Goal: Information Seeking & Learning: Learn about a topic

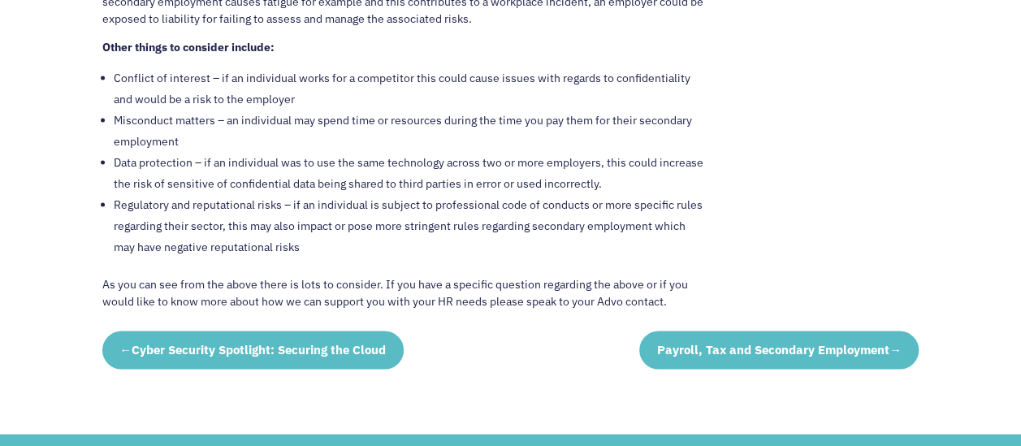
scroll to position [1786, 0]
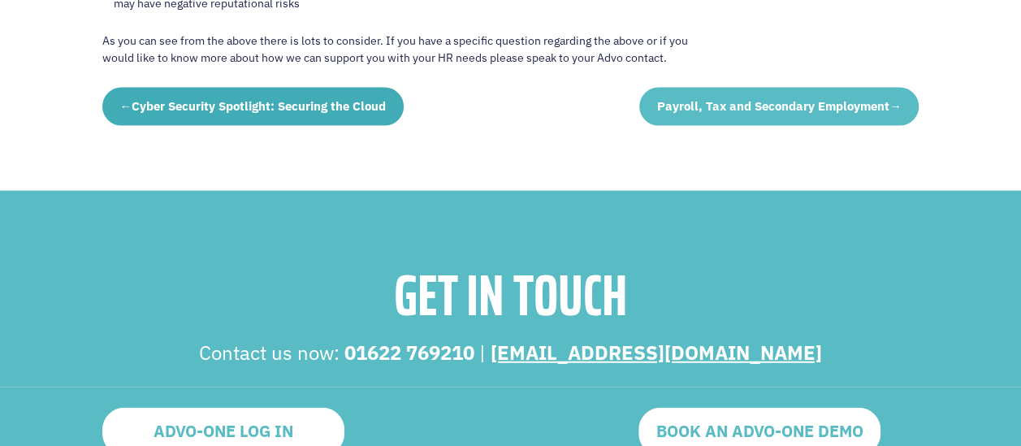
click at [125, 101] on span "←" at bounding box center [125, 105] width 12 height 15
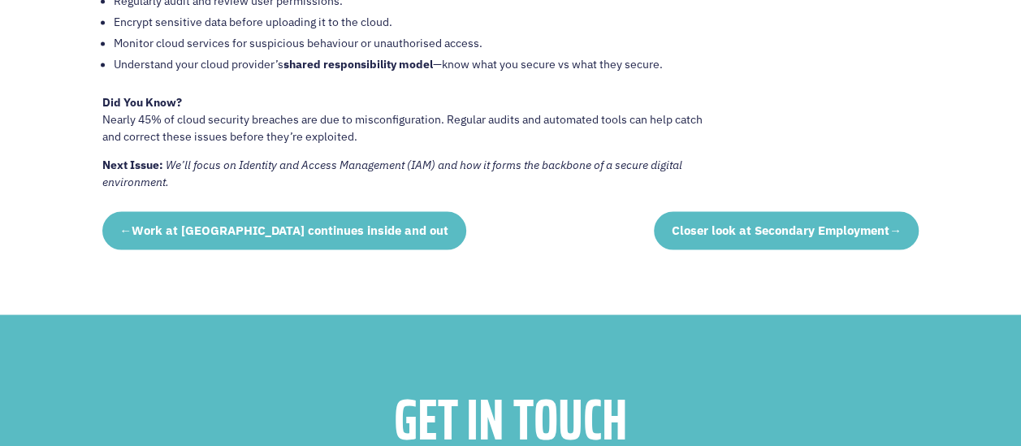
scroll to position [1461, 0]
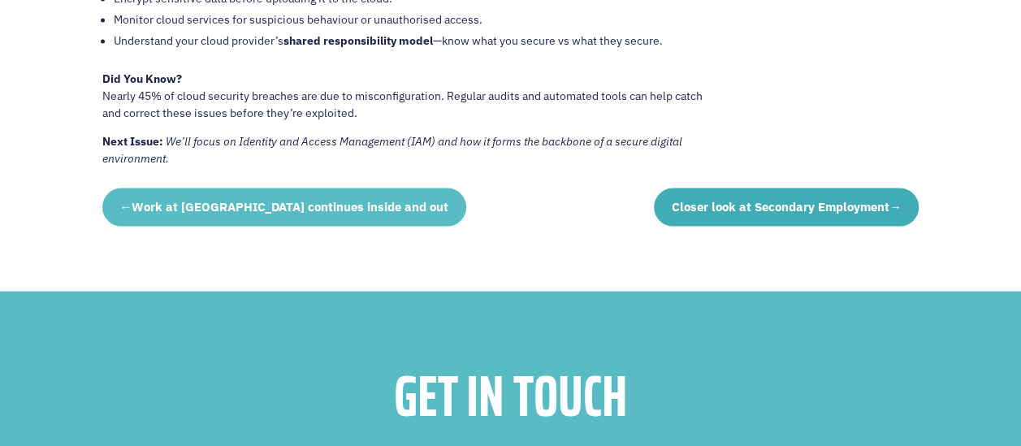
click at [766, 203] on span "Closer look at Secondary Employment" at bounding box center [780, 205] width 218 height 15
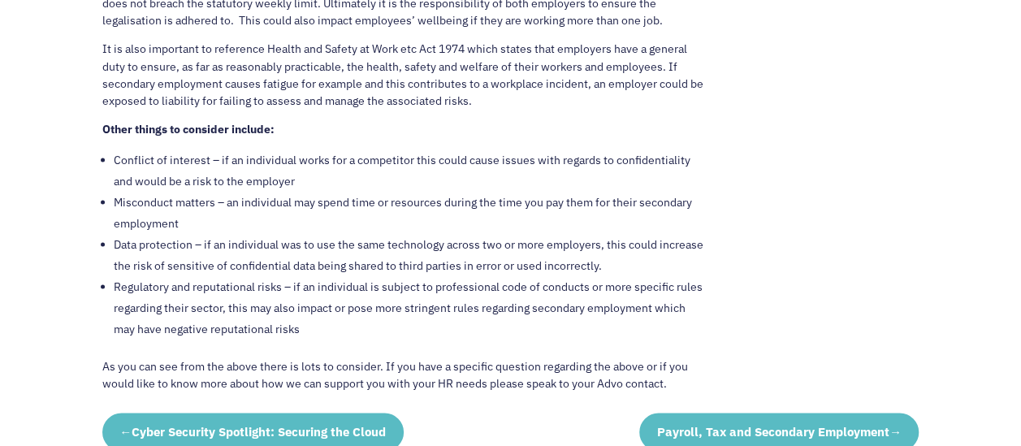
scroll to position [1705, 0]
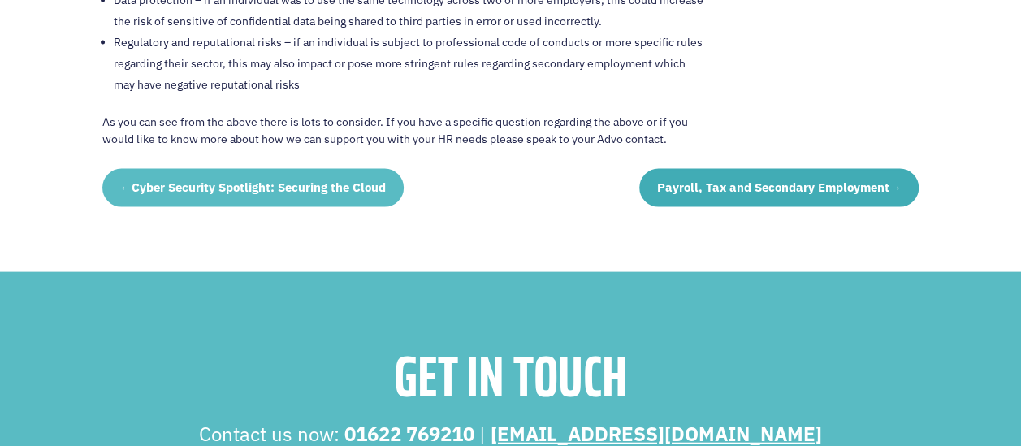
click at [736, 182] on span "Payroll, Tax and Secondary Employment" at bounding box center [773, 186] width 232 height 15
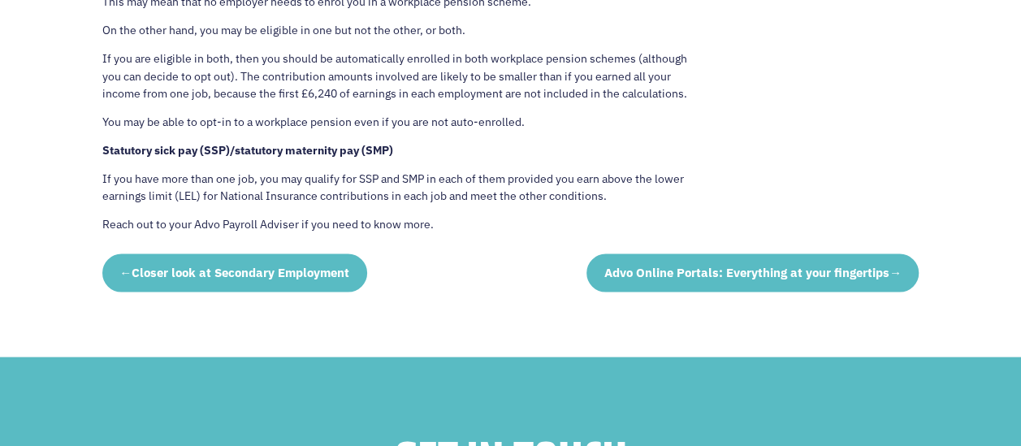
scroll to position [1624, 0]
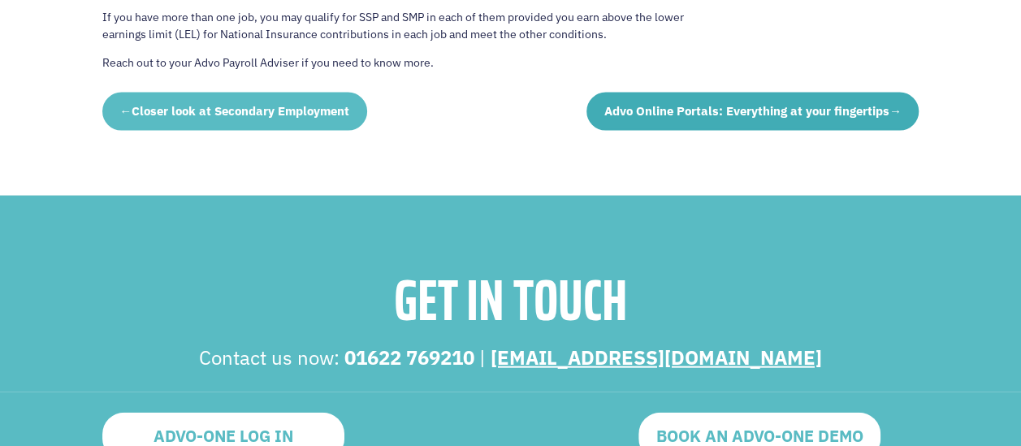
click at [805, 93] on link "Advo Online Portals: Everything at your fingertips →" at bounding box center [752, 112] width 332 height 39
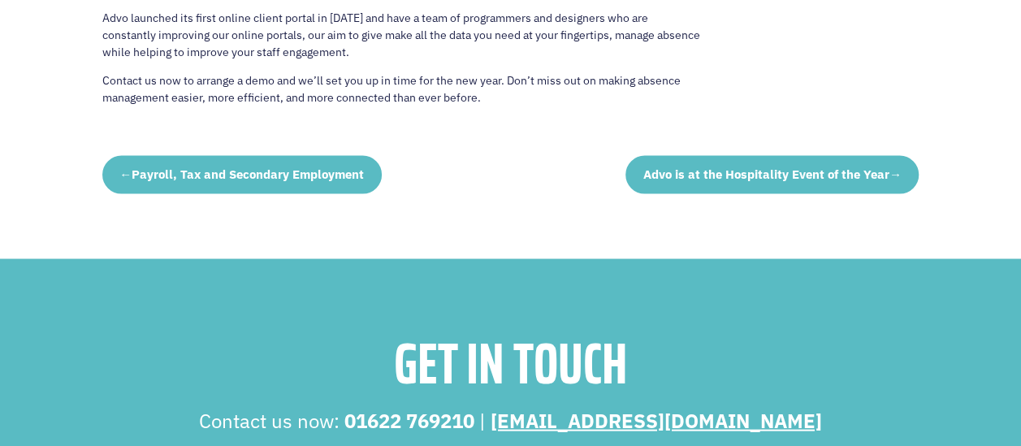
scroll to position [1543, 0]
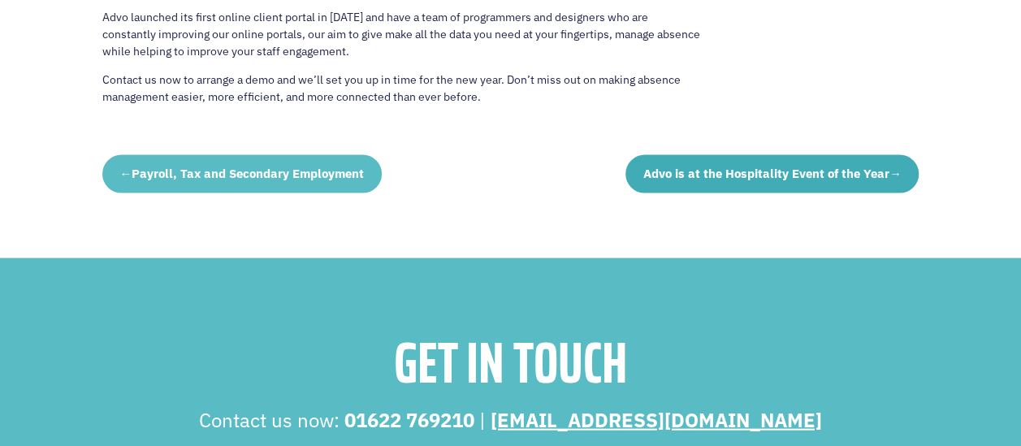
click at [747, 179] on span "Advo is at the Hospitality Event of the Year" at bounding box center [766, 173] width 246 height 15
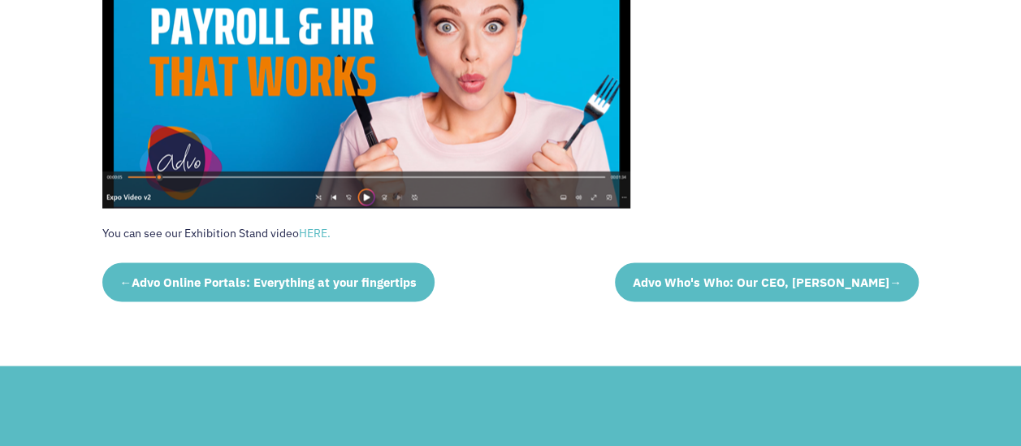
scroll to position [1705, 0]
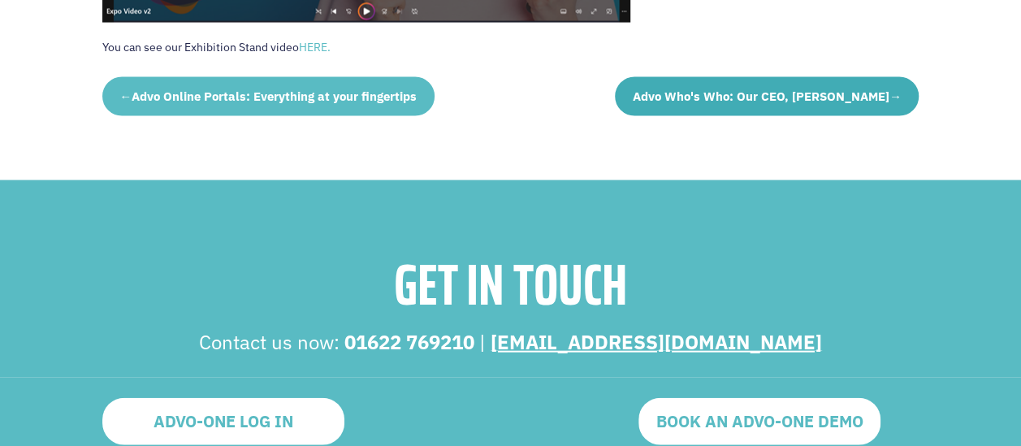
click at [840, 97] on span "Advo Who's Who: Our CEO, Larry Bulmer" at bounding box center [760, 95] width 257 height 15
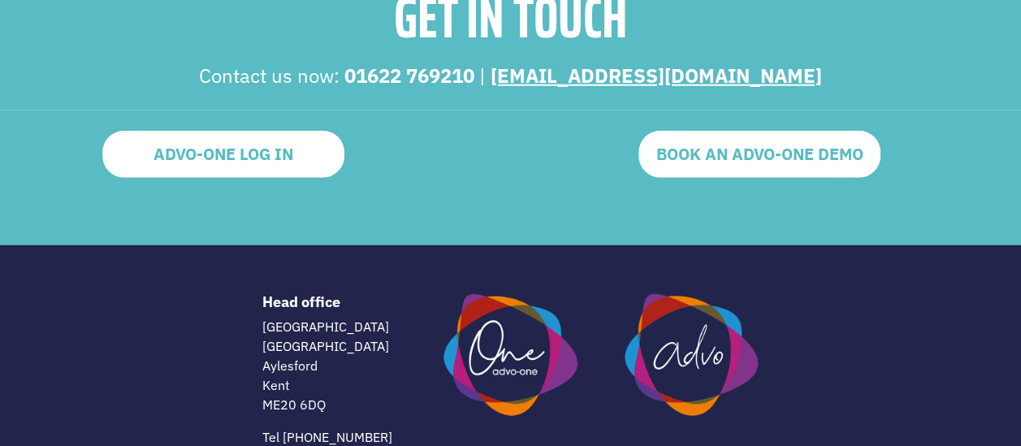
scroll to position [2192, 0]
